Goal: Information Seeking & Learning: Understand process/instructions

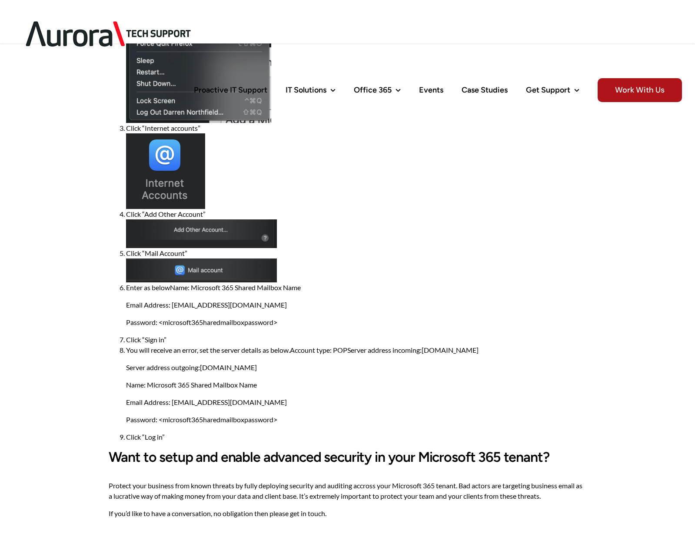
scroll to position [239, 0]
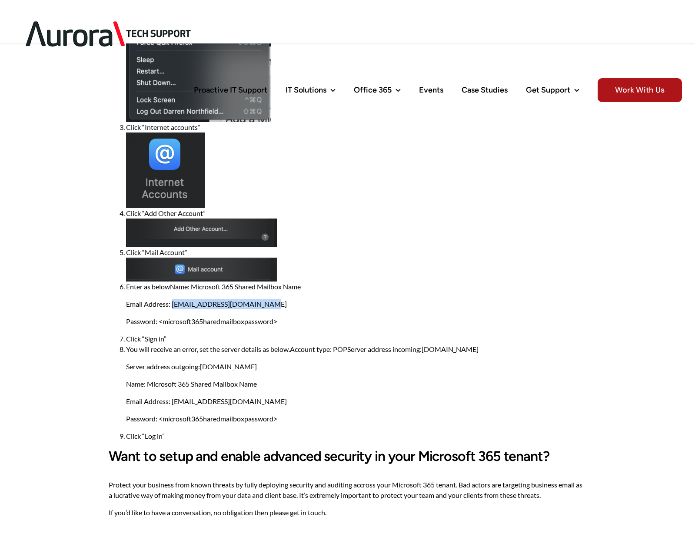
drag, startPoint x: 172, startPoint y: 306, endPoint x: 282, endPoint y: 324, distance: 111.4
click at [262, 303] on p "Email Address: [EMAIL_ADDRESS][DOMAIN_NAME]" at bounding box center [356, 304] width 460 height 10
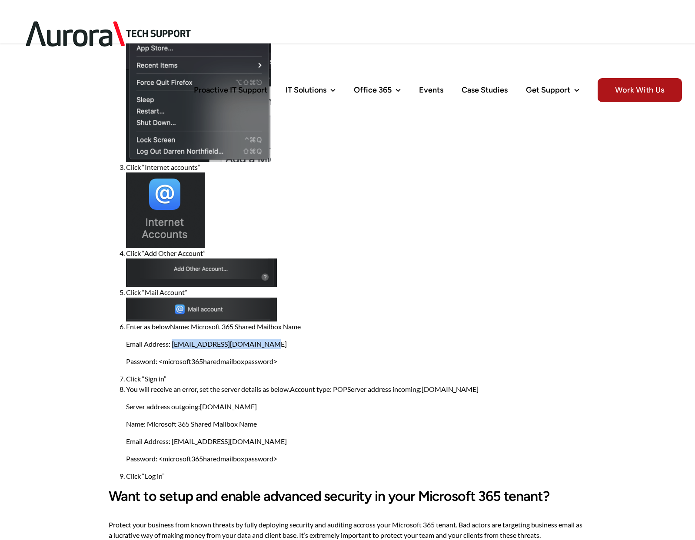
scroll to position [188, 0]
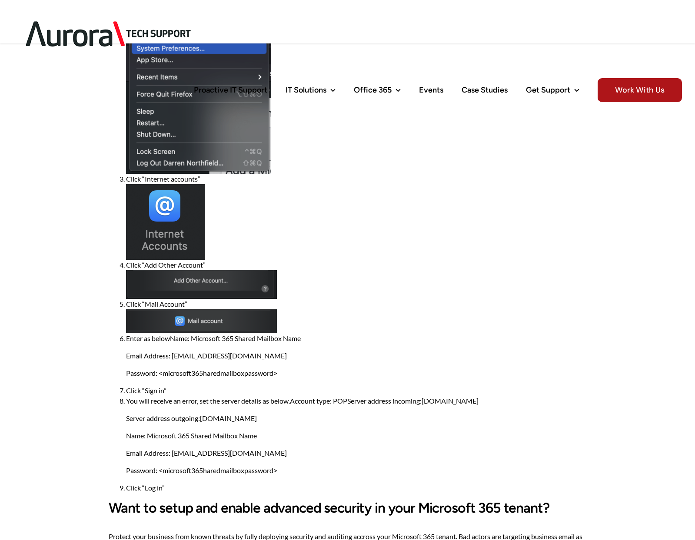
click at [365, 358] on p "Email Address: [EMAIL_ADDRESS][DOMAIN_NAME]" at bounding box center [356, 356] width 460 height 10
drag, startPoint x: 173, startPoint y: 355, endPoint x: 282, endPoint y: 397, distance: 116.3
click at [257, 355] on p "Email Address: [EMAIL_ADDRESS][DOMAIN_NAME]" at bounding box center [356, 356] width 460 height 10
click at [297, 422] on p "Server address outgoing: [DOMAIN_NAME]" at bounding box center [356, 418] width 460 height 10
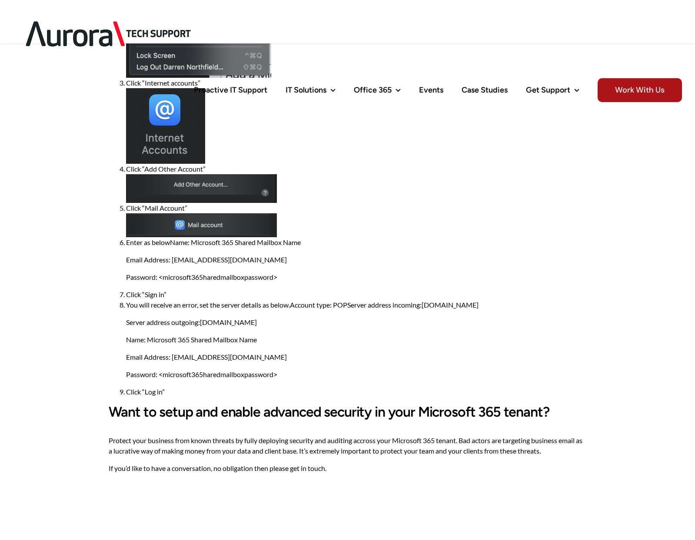
scroll to position [285, 0]
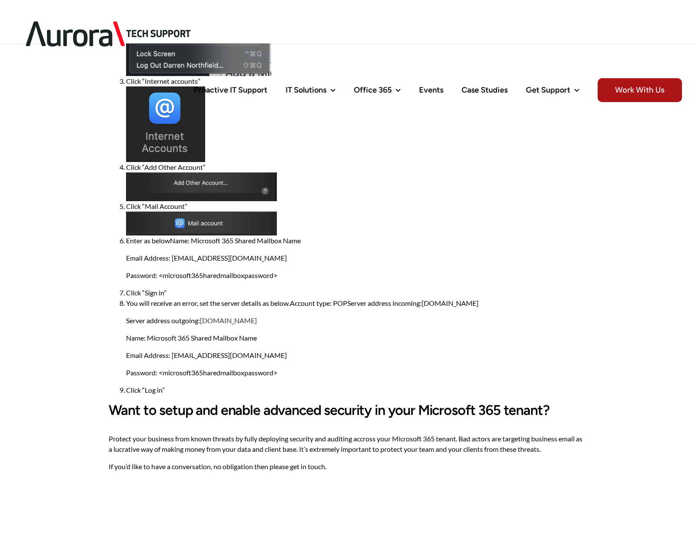
click at [203, 319] on link "[DOMAIN_NAME]" at bounding box center [228, 320] width 57 height 8
drag, startPoint x: 172, startPoint y: 321, endPoint x: 276, endPoint y: 322, distance: 103.8
click at [276, 322] on p "Server address outgoing: outlook.office365.com" at bounding box center [356, 320] width 460 height 10
copy p "outgoing: outlook.office365.com"
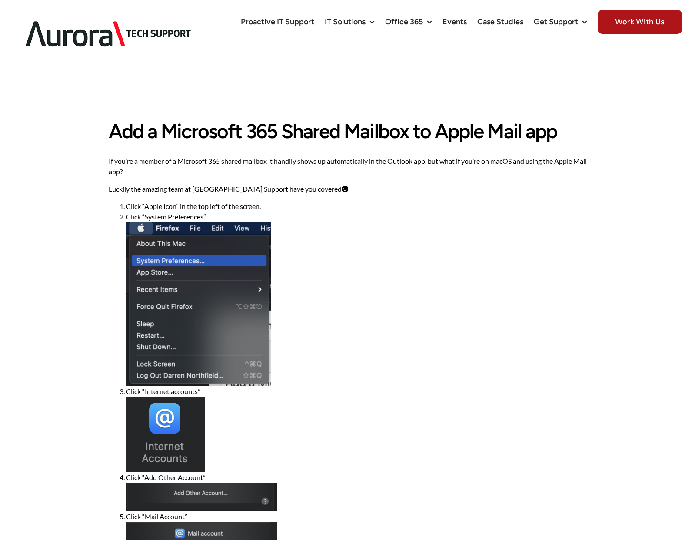
scroll to position [0, 0]
